Goal: Task Accomplishment & Management: Use online tool/utility

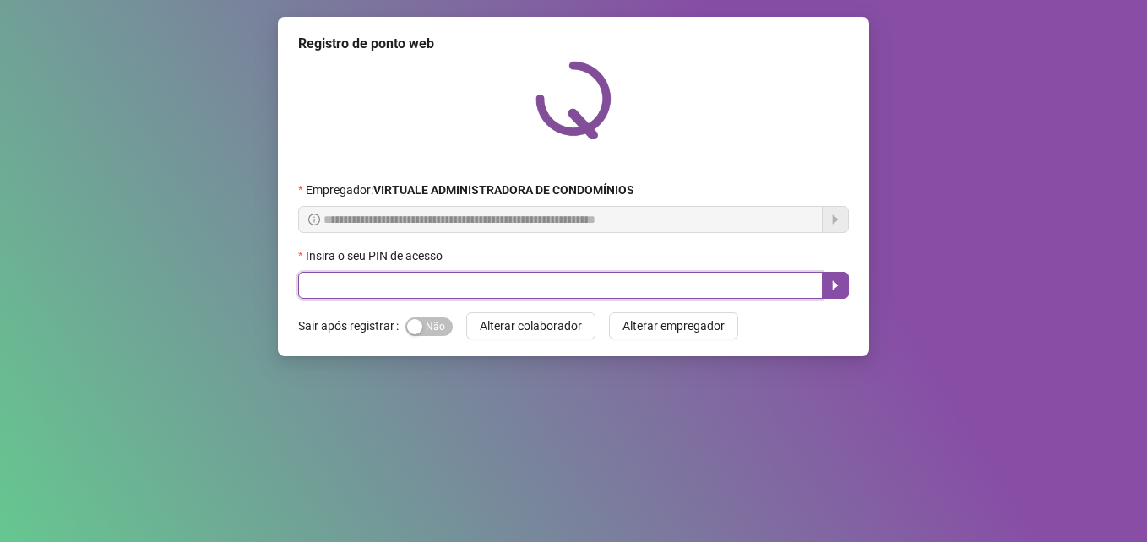
click at [341, 295] on input "text" at bounding box center [560, 285] width 524 height 27
type input "*****"
click at [839, 287] on icon "caret-right" at bounding box center [835, 286] width 14 height 14
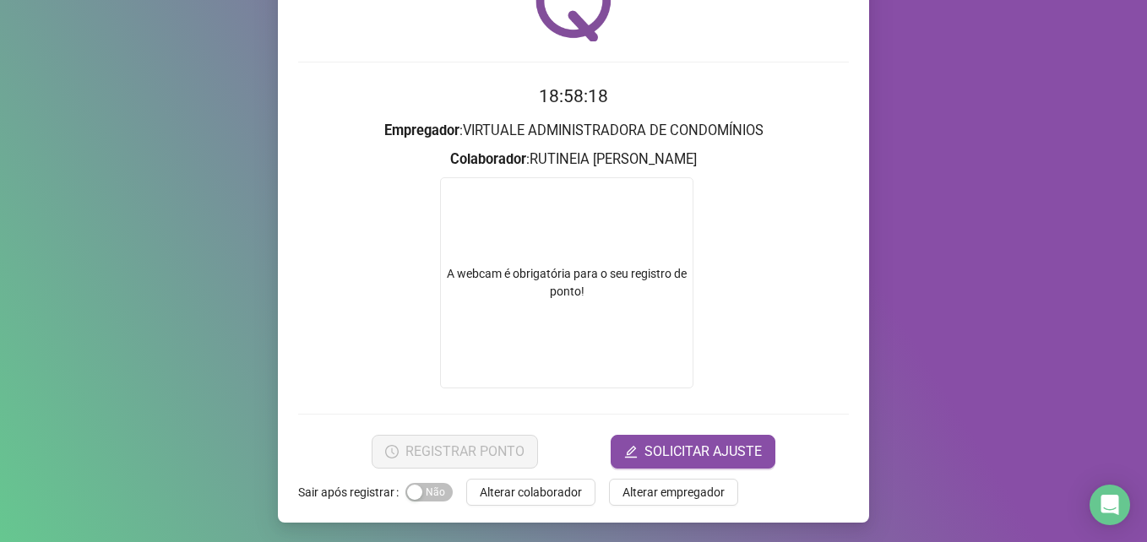
scroll to position [99, 0]
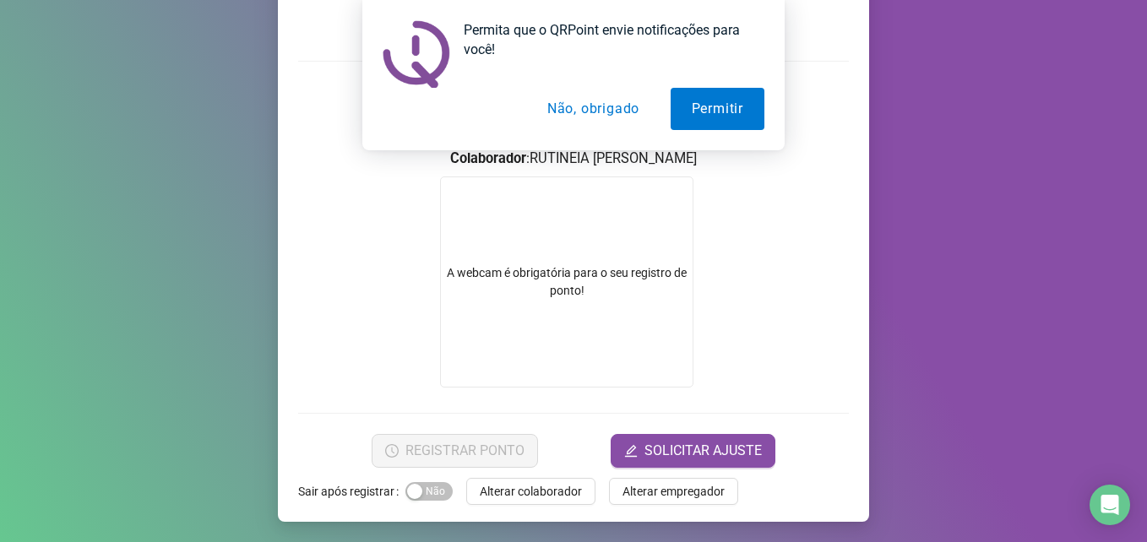
click at [608, 103] on button "Não, obrigado" at bounding box center [593, 109] width 134 height 42
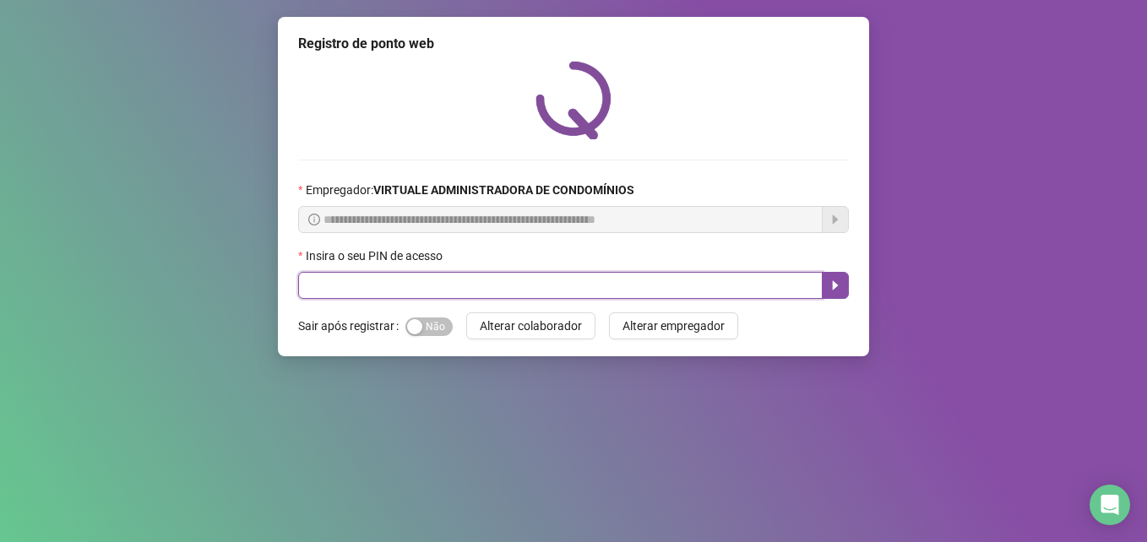
click at [377, 284] on input "text" at bounding box center [560, 285] width 524 height 27
type input "*****"
click at [834, 289] on icon "caret-right" at bounding box center [836, 285] width 6 height 9
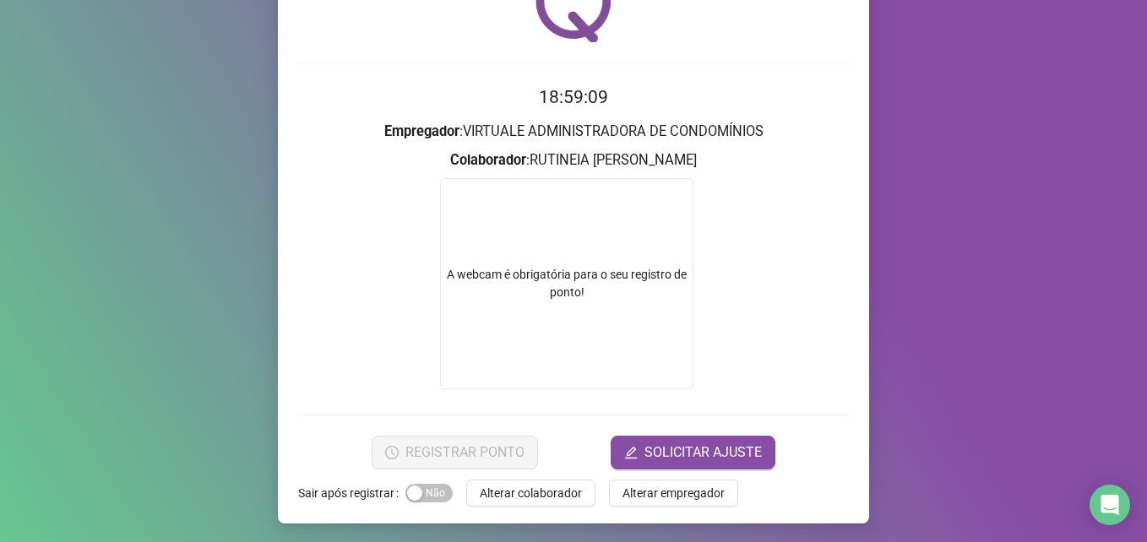
scroll to position [99, 0]
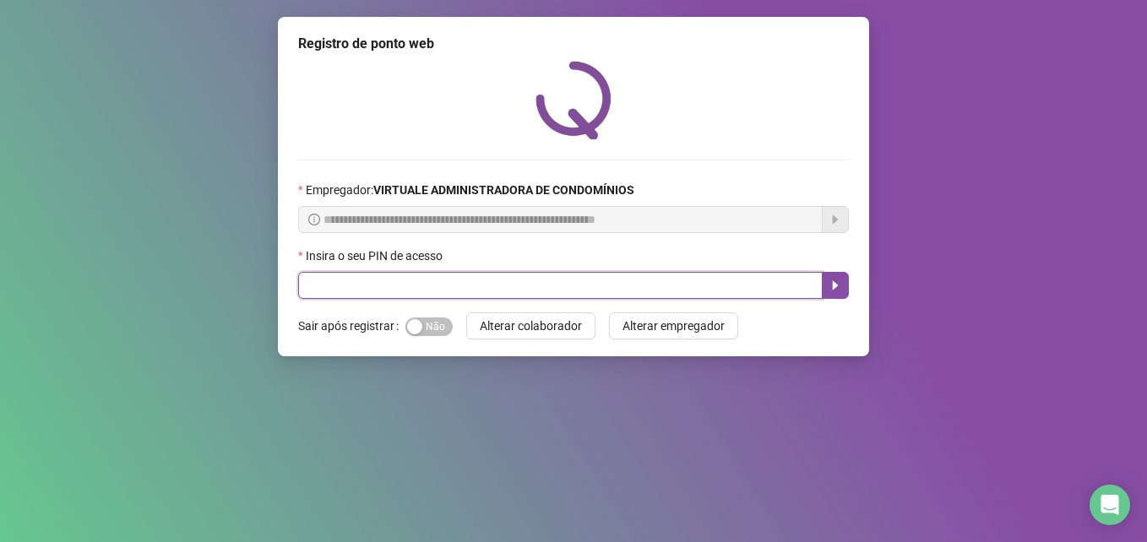
click at [434, 273] on input "text" at bounding box center [560, 285] width 524 height 27
type input "*****"
click at [831, 288] on icon "caret-right" at bounding box center [835, 286] width 14 height 14
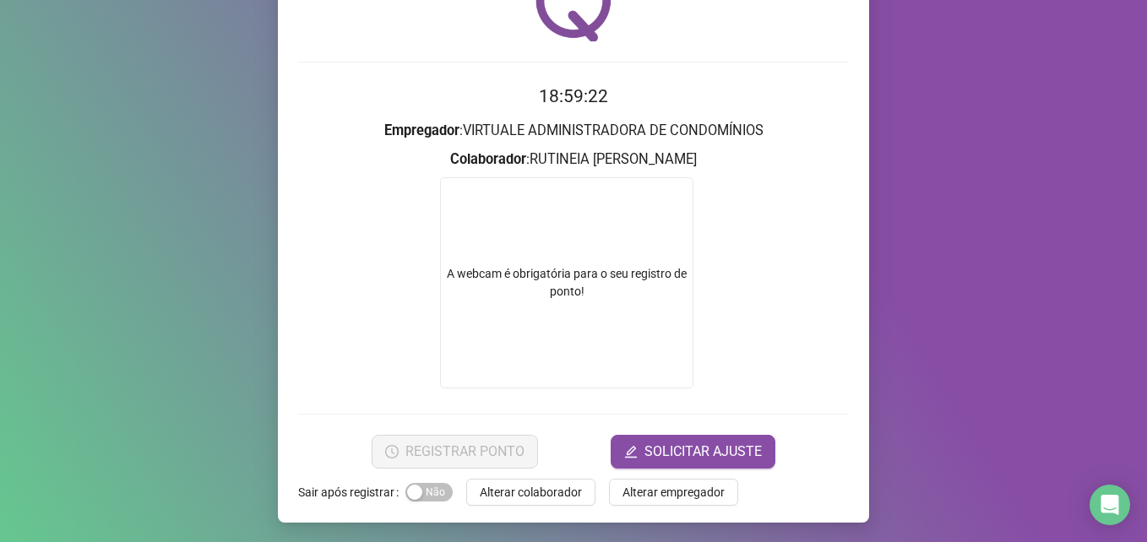
scroll to position [99, 0]
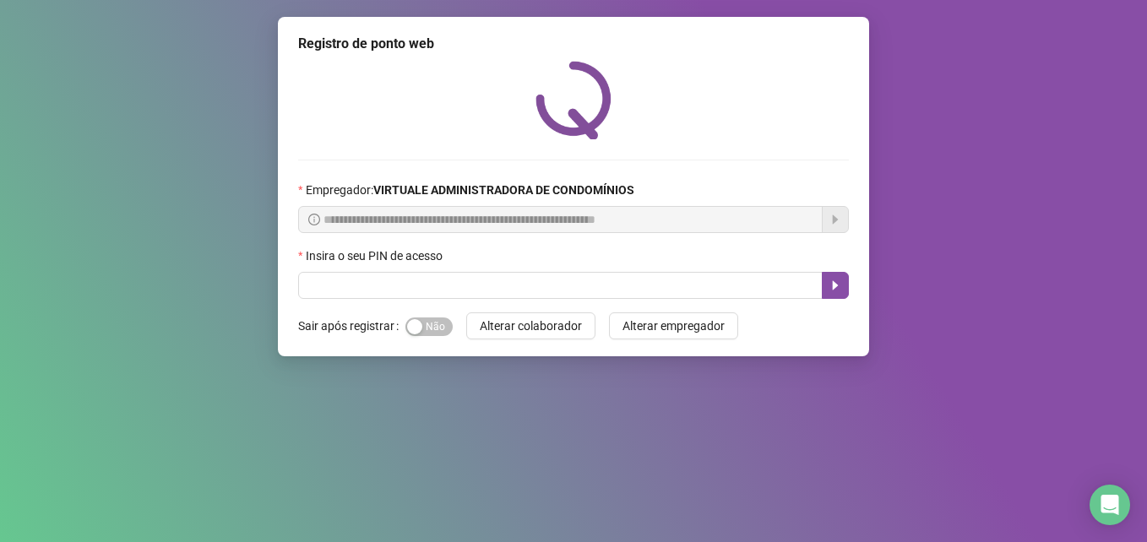
click at [388, 266] on div "Insira o seu PIN de acesso" at bounding box center [573, 259] width 551 height 25
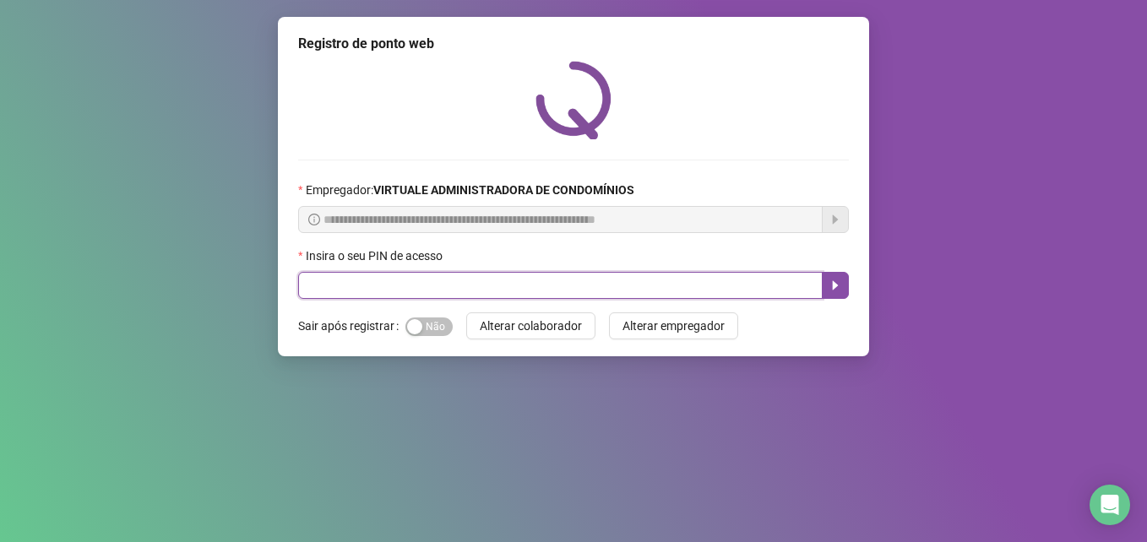
click at [372, 277] on input "text" at bounding box center [560, 285] width 524 height 27
type input "*"
type input "*****"
click at [839, 293] on button "button" at bounding box center [835, 285] width 27 height 27
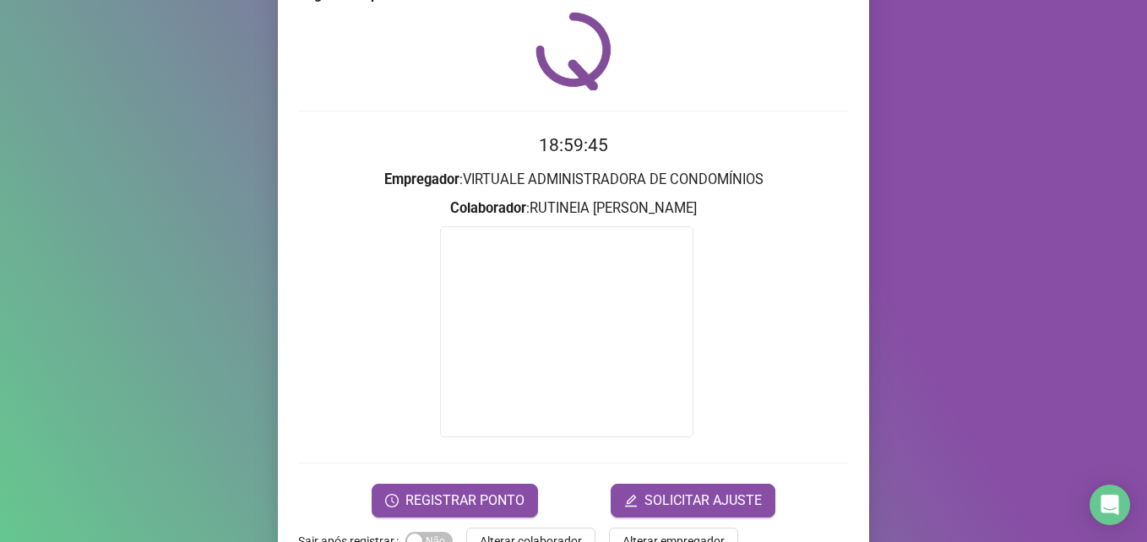
scroll to position [99, 0]
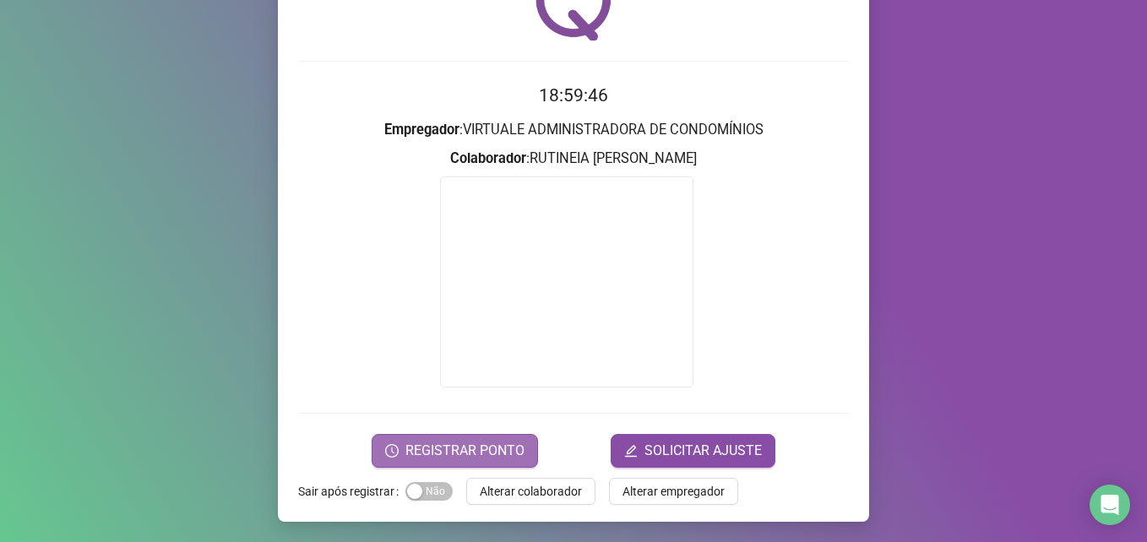
click at [476, 450] on span "REGISTRAR PONTO" at bounding box center [464, 451] width 119 height 20
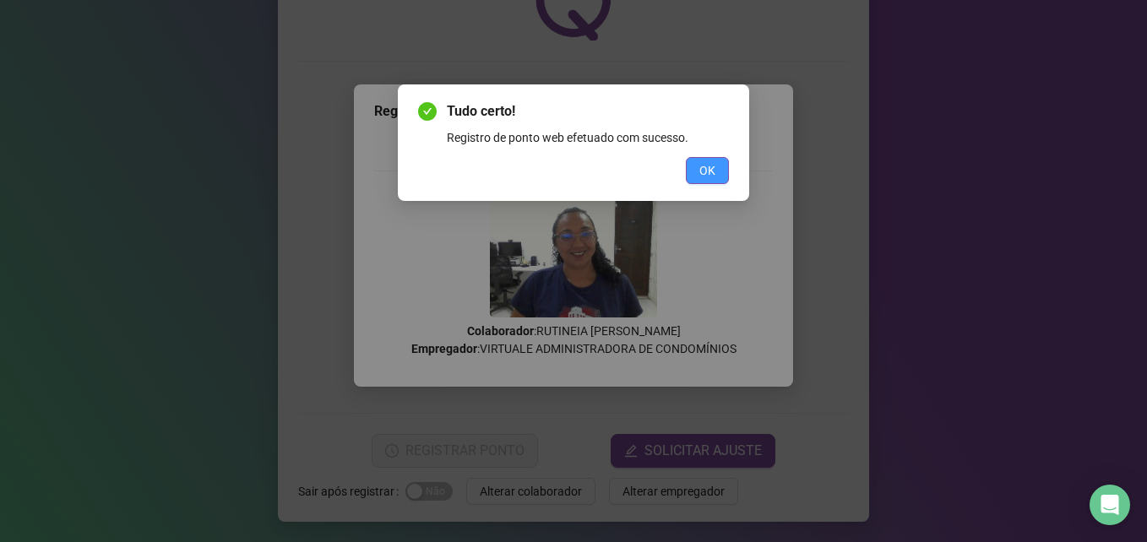
click at [716, 176] on button "OK" at bounding box center [707, 170] width 43 height 27
